Goal: Transaction & Acquisition: Obtain resource

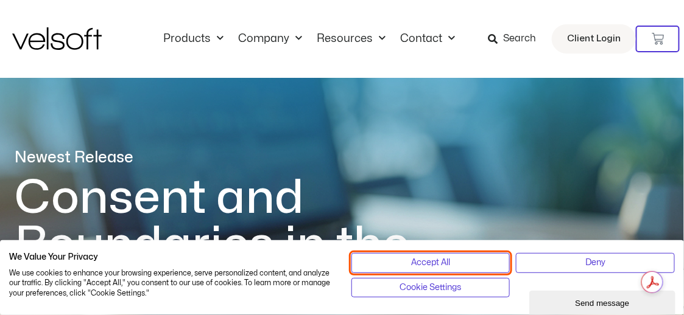
click at [435, 265] on span "Accept All" at bounding box center [430, 262] width 39 height 13
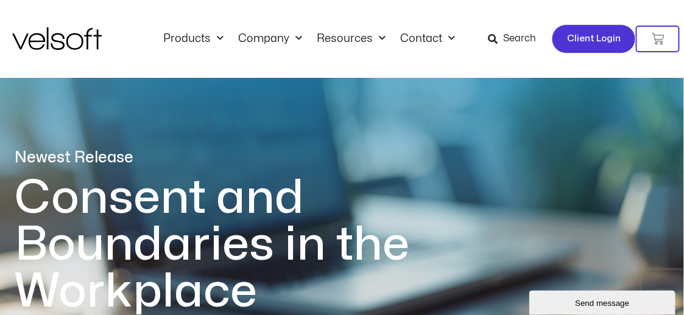
click at [586, 43] on span "Client Login" at bounding box center [594, 39] width 54 height 16
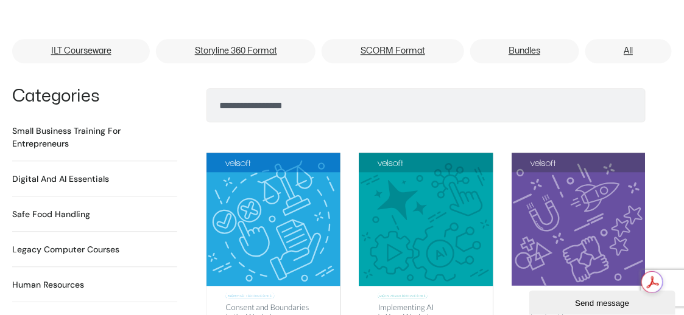
scroll to position [791, 0]
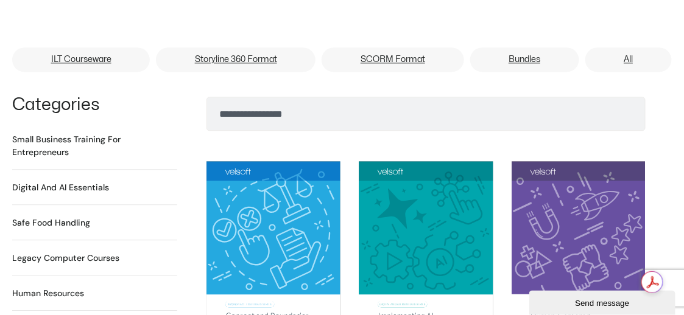
click at [44, 133] on h2 "Small Business Training for Entrepreneurs 22 Products" at bounding box center [94, 146] width 165 height 26
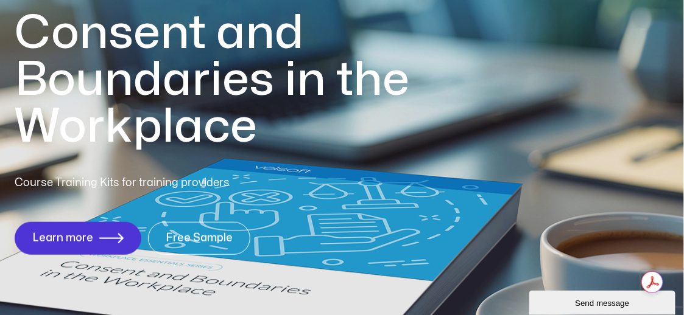
scroll to position [244, 0]
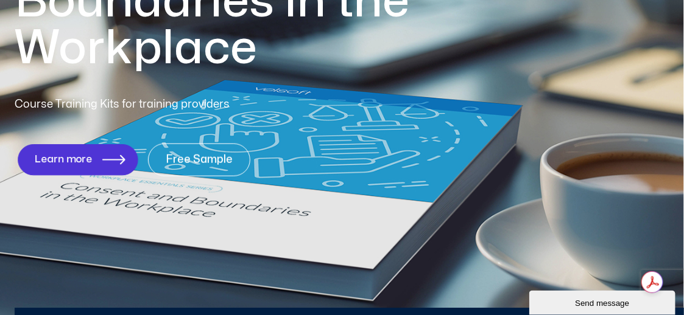
click at [83, 161] on span "Learn more" at bounding box center [64, 160] width 58 height 12
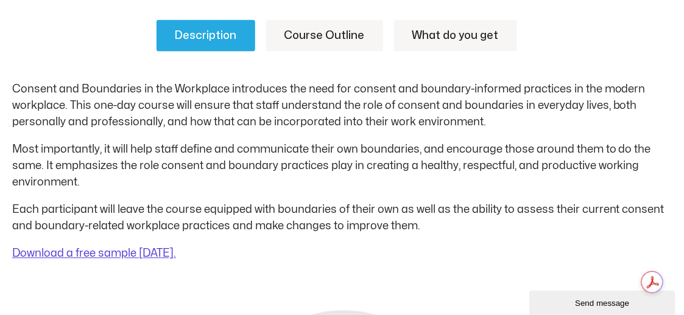
scroll to position [609, 0]
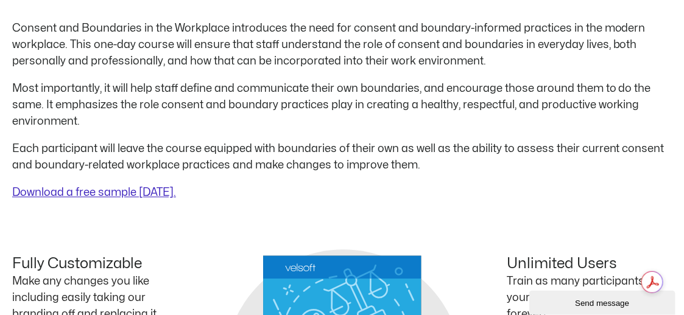
click at [152, 195] on link "Download a free sample today." at bounding box center [94, 193] width 164 height 10
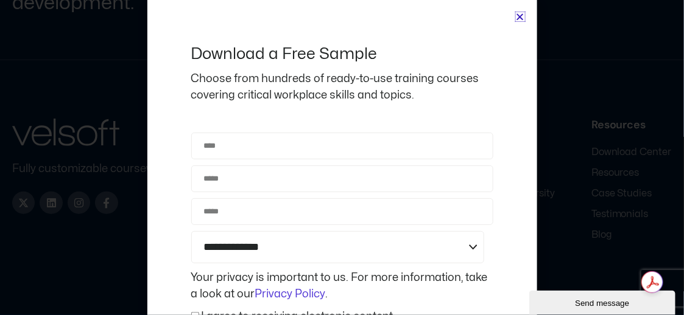
scroll to position [1391, 0]
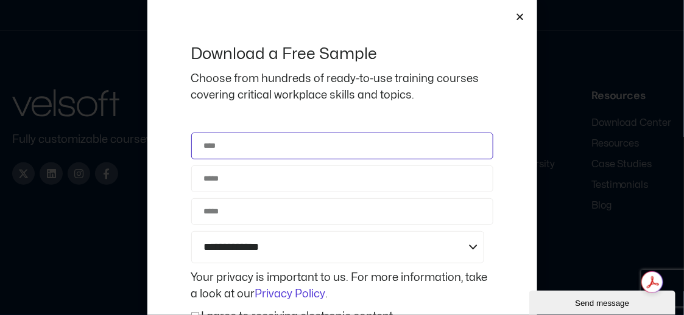
click at [256, 146] on input "Name" at bounding box center [342, 146] width 302 height 27
type input "**********"
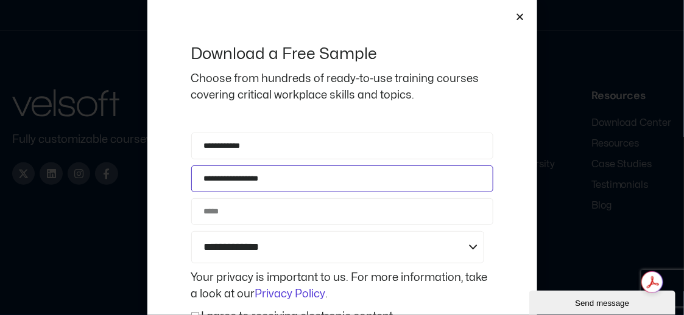
type input "**********"
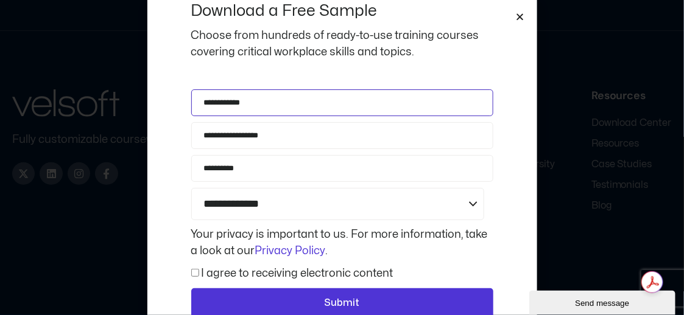
scroll to position [83, 0]
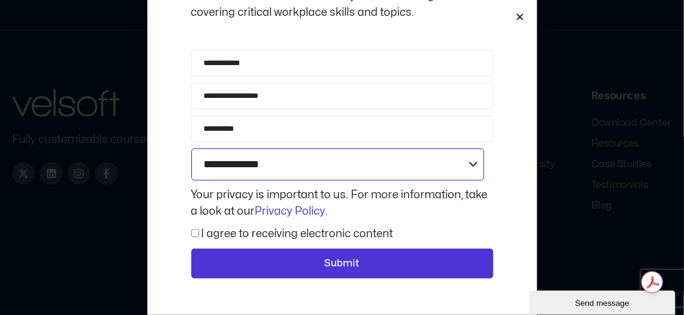
click at [468, 161] on select "**********" at bounding box center [337, 165] width 293 height 32
select select "**********"
click at [191, 149] on select "**********" at bounding box center [337, 165] width 293 height 32
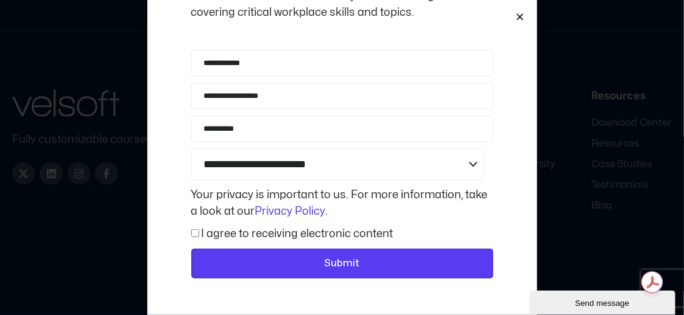
click at [306, 258] on span "Submit" at bounding box center [342, 264] width 270 height 16
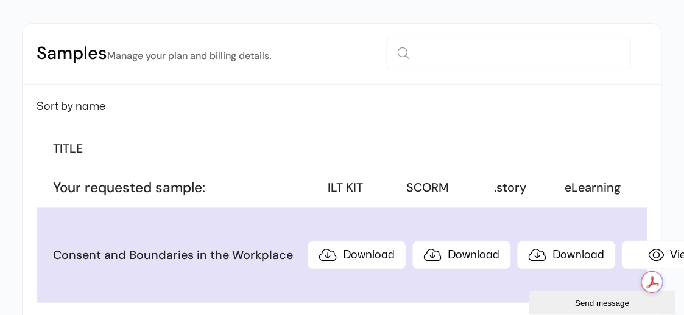
scroll to position [182, 0]
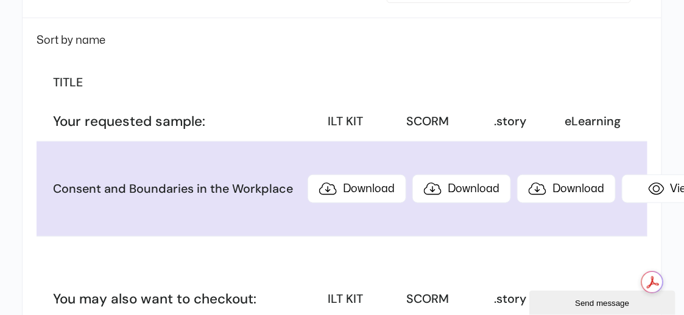
click at [254, 113] on h3 "Your requested sample:" at bounding box center [177, 122] width 248 height 18
click at [366, 117] on h3 "ILT KIT" at bounding box center [345, 122] width 76 height 16
click at [405, 125] on li "Your requested sample: ILT KIT SCORM .story eLearning" at bounding box center [342, 122] width 610 height 40
click at [448, 131] on li "Your requested sample: ILT KIT SCORM .story eLearning" at bounding box center [342, 122] width 610 height 40
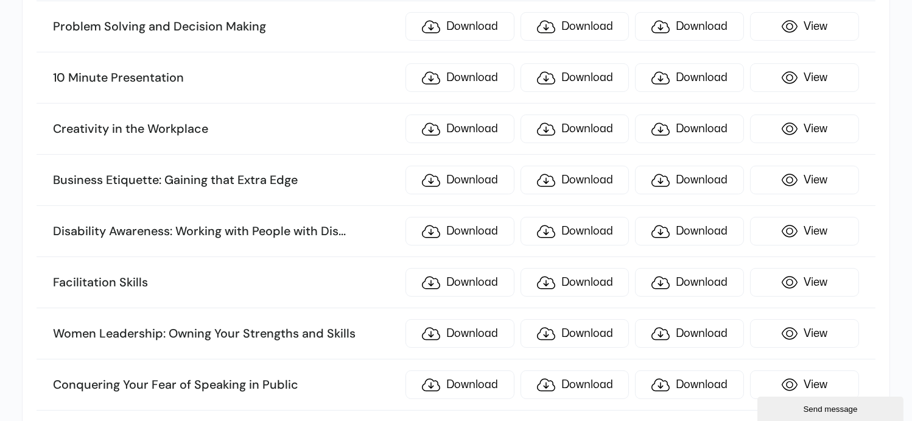
scroll to position [1137, 0]
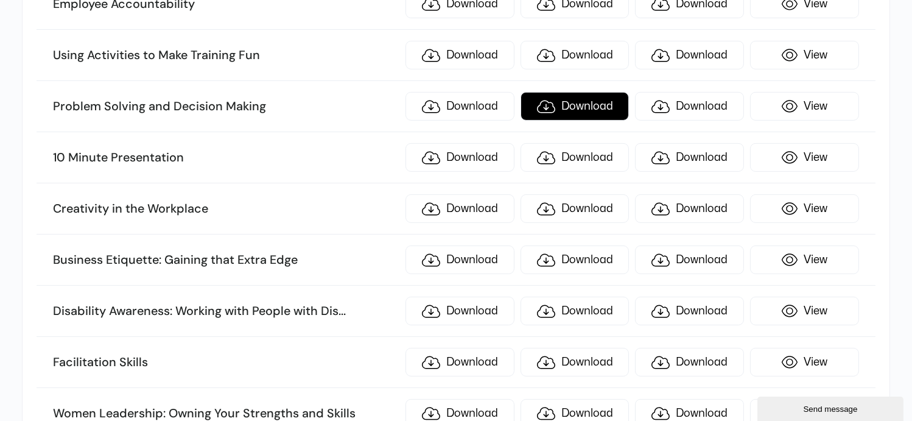
click at [582, 96] on link "Download" at bounding box center [574, 106] width 109 height 29
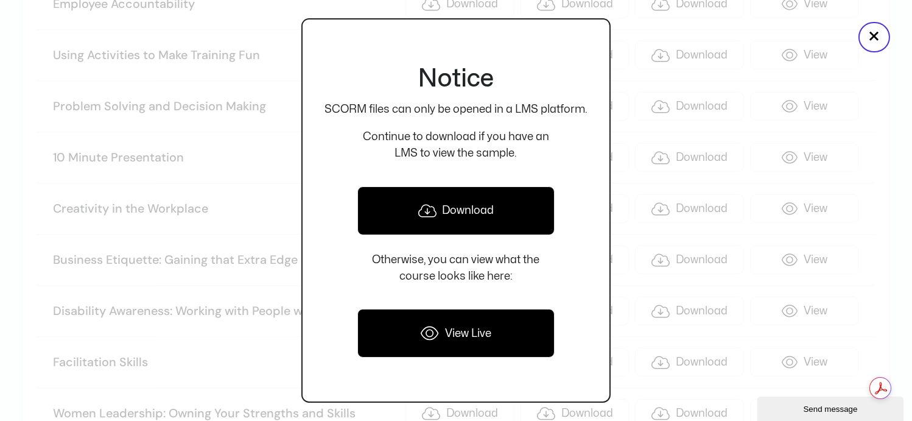
click at [480, 206] on link "Download" at bounding box center [455, 210] width 197 height 49
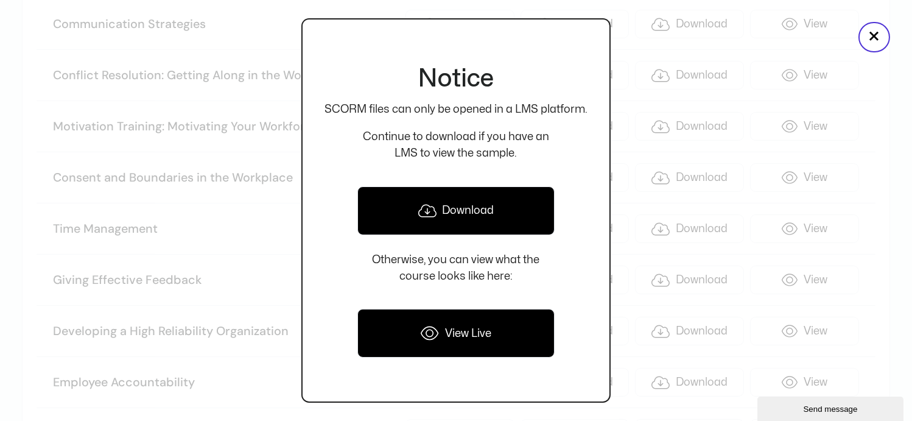
scroll to position [731, 0]
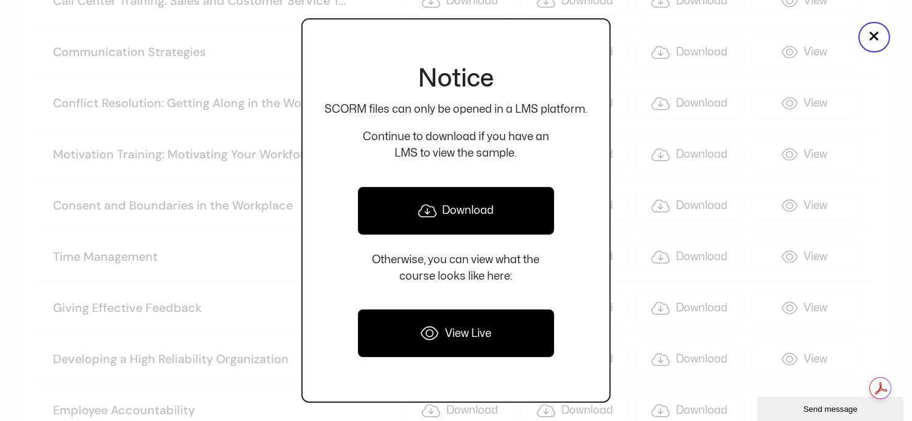
click at [639, 315] on div at bounding box center [456, 210] width 912 height 421
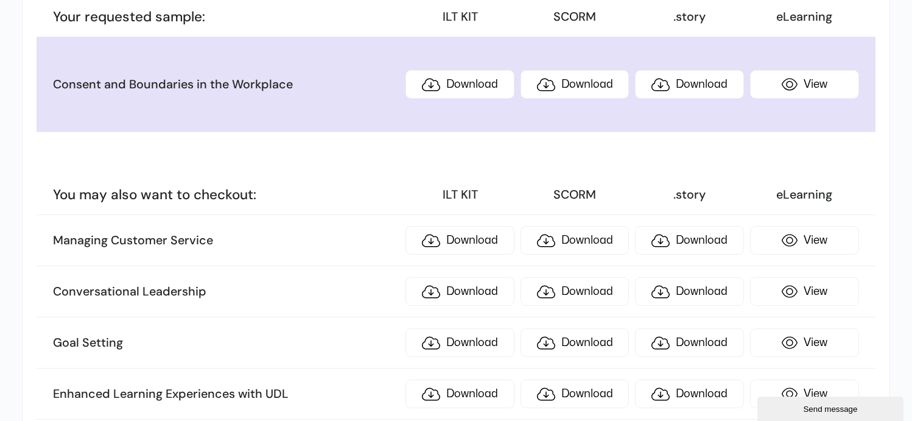
scroll to position [325, 0]
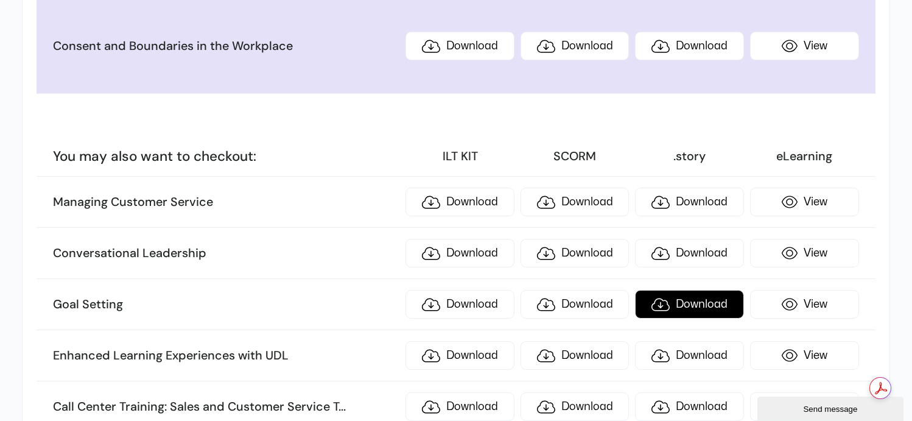
click at [683, 298] on link "Download" at bounding box center [689, 304] width 109 height 29
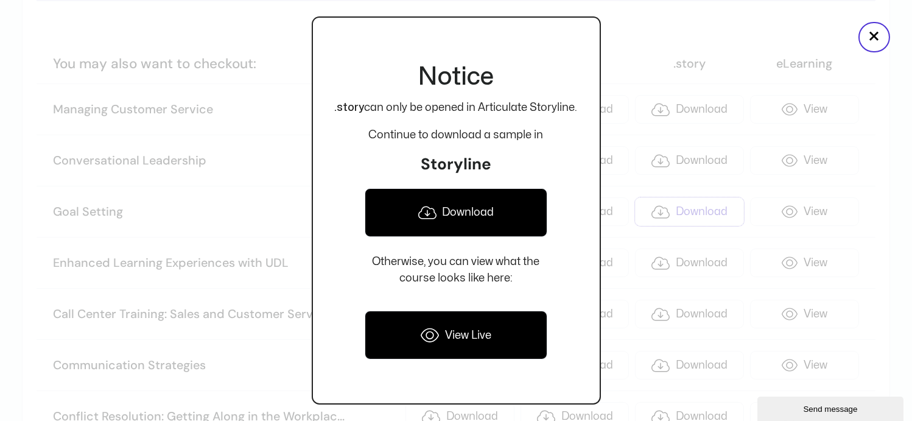
scroll to position [0, 0]
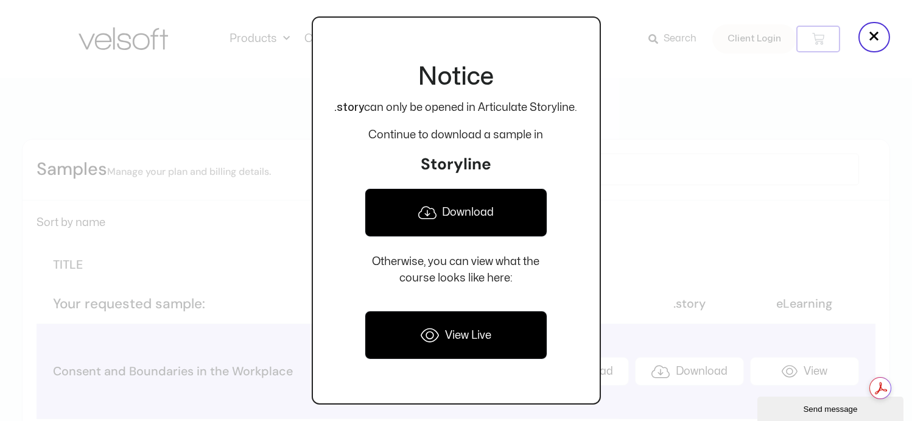
click at [465, 211] on link "Download" at bounding box center [456, 212] width 182 height 49
